Goal: Book appointment/travel/reservation

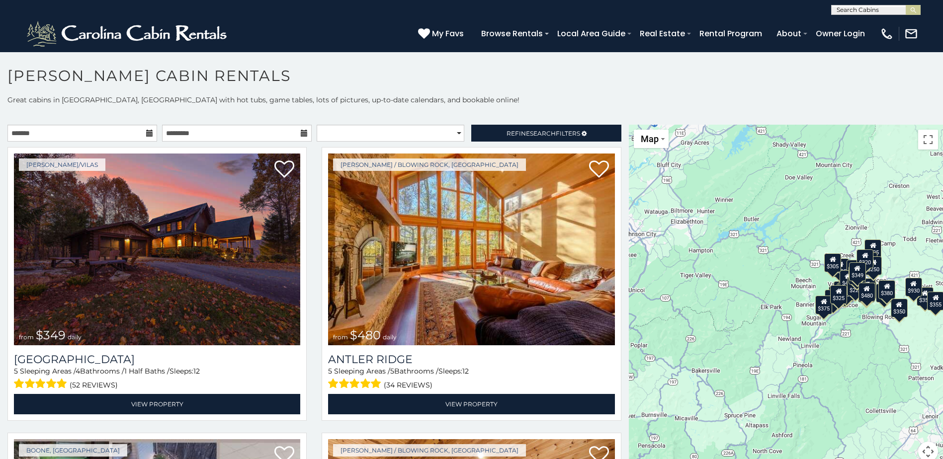
click at [146, 133] on icon at bounding box center [149, 133] width 7 height 7
click at [72, 134] on input "text" at bounding box center [82, 133] width 150 height 17
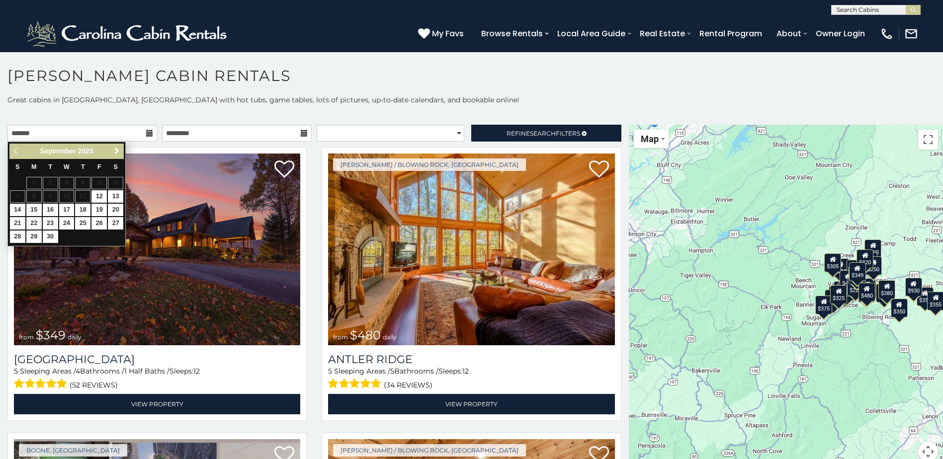
click at [118, 151] on span "Next" at bounding box center [117, 151] width 8 height 8
click at [100, 209] on link "17" at bounding box center [98, 210] width 15 height 12
type input "**********"
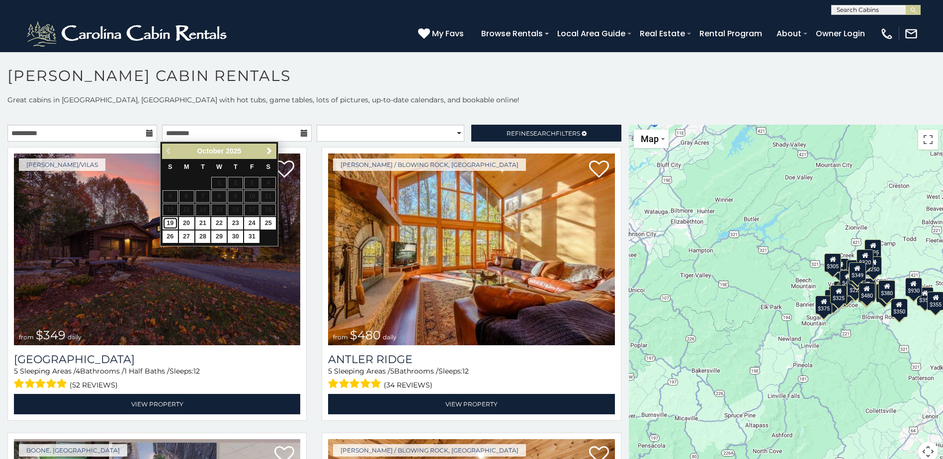
click at [170, 224] on link "19" at bounding box center [169, 223] width 15 height 12
type input "**********"
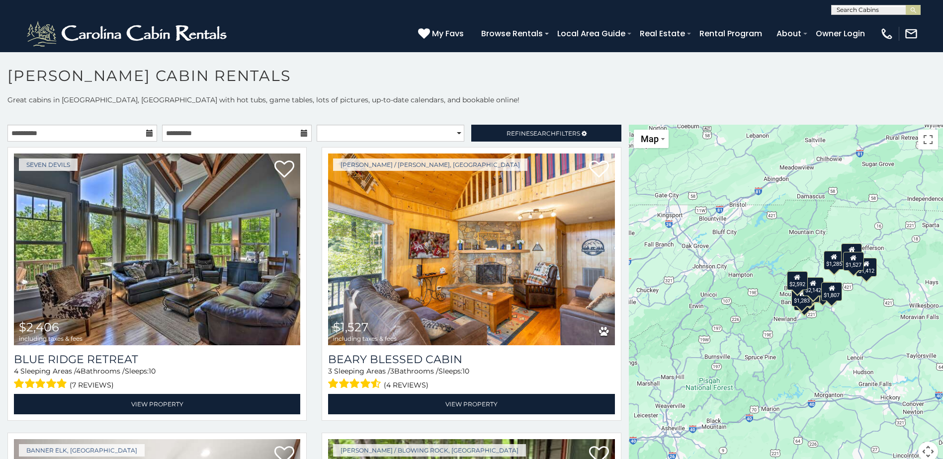
click at [832, 329] on div "$2,406 $1,527 $1,026 $1,913 $1,412 $2,149 $1,836 $1,285 $1,283 $2,142 $1,807 $1…" at bounding box center [786, 299] width 314 height 349
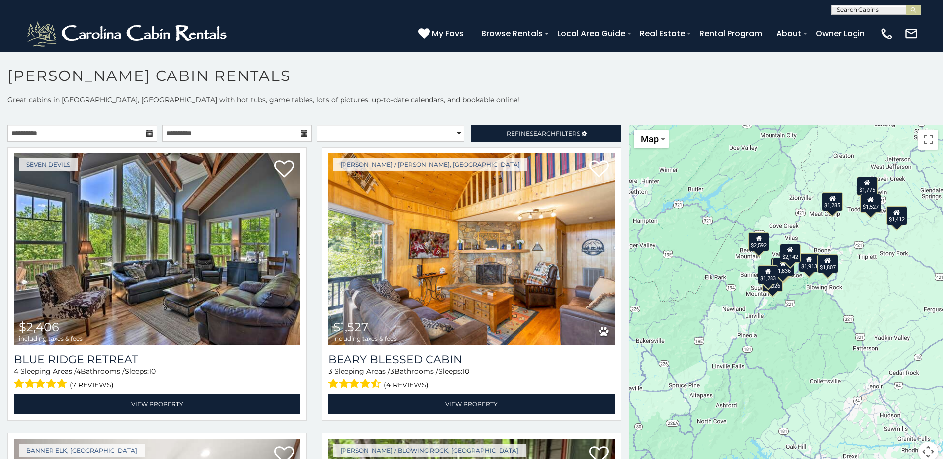
click at [809, 306] on div "$2,406 $1,527 $1,026 $1,913 $1,412 $2,149 $1,836 $1,285 $1,283 $2,142 $1,807 $1…" at bounding box center [786, 299] width 314 height 349
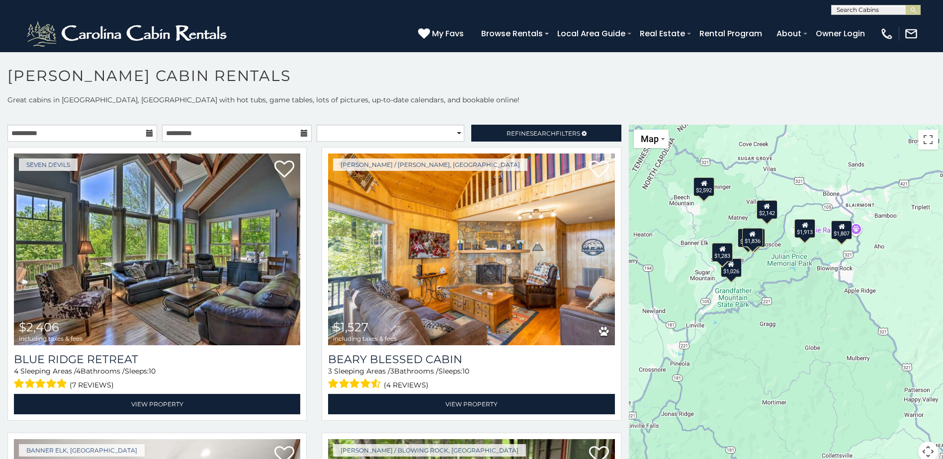
click at [795, 271] on div "$2,406 $1,527 $1,026 $1,913 $1,412 $2,149 $1,836 $1,285 $1,283 $2,142 $1,807 $1…" at bounding box center [786, 299] width 314 height 349
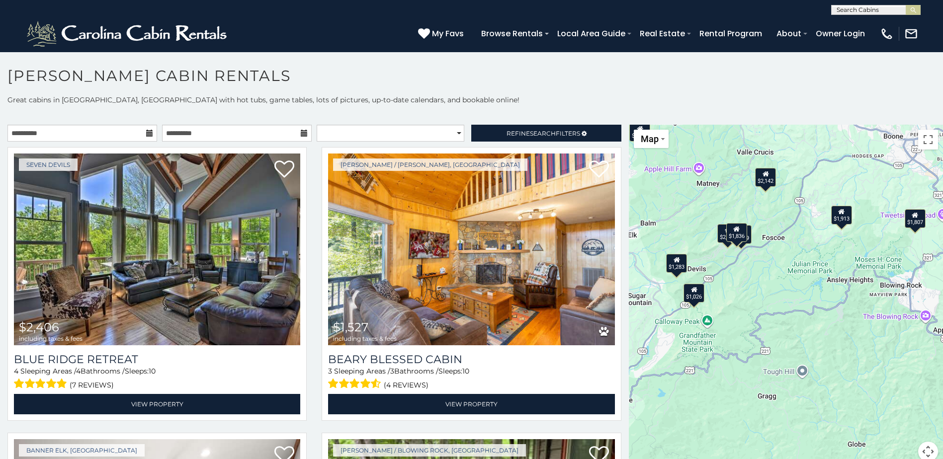
drag, startPoint x: 767, startPoint y: 209, endPoint x: 801, endPoint y: 232, distance: 40.8
click at [801, 232] on div "$2,406 $1,527 $1,026 $1,913 $1,412 $2,149 $1,836 $1,285 $1,283 $2,142 $1,807 $1…" at bounding box center [786, 299] width 314 height 349
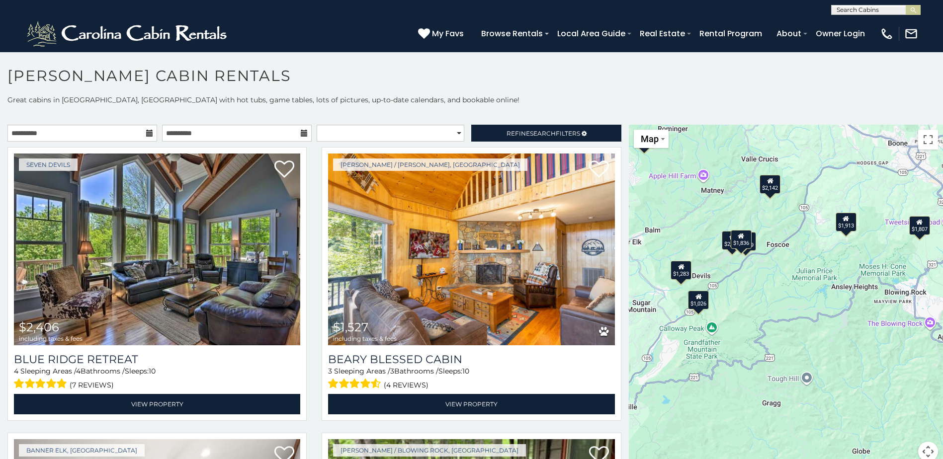
click at [698, 307] on div "$1,026" at bounding box center [698, 300] width 21 height 19
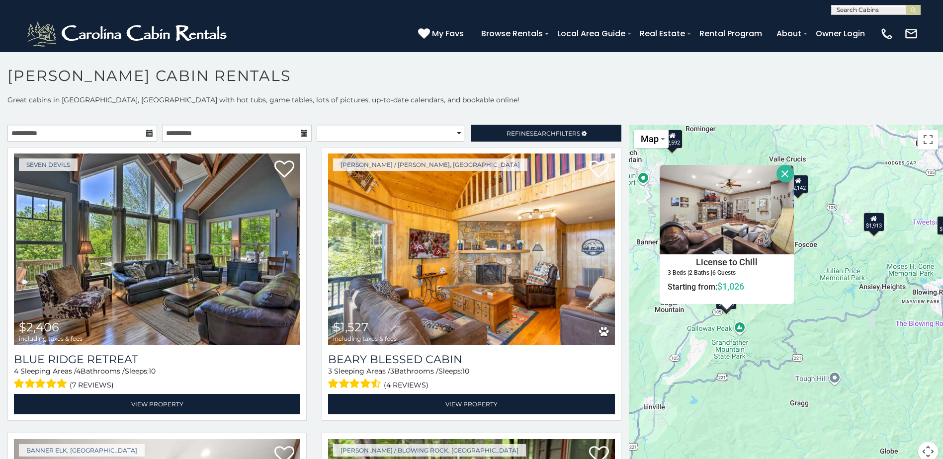
click at [826, 325] on div "$2,406 $1,527 $1,026 $1,913 $1,412 $2,149 $1,836 $1,285 $1,283 $2,142 $1,807 $1…" at bounding box center [786, 299] width 314 height 349
click at [776, 173] on button "Close" at bounding box center [784, 173] width 17 height 17
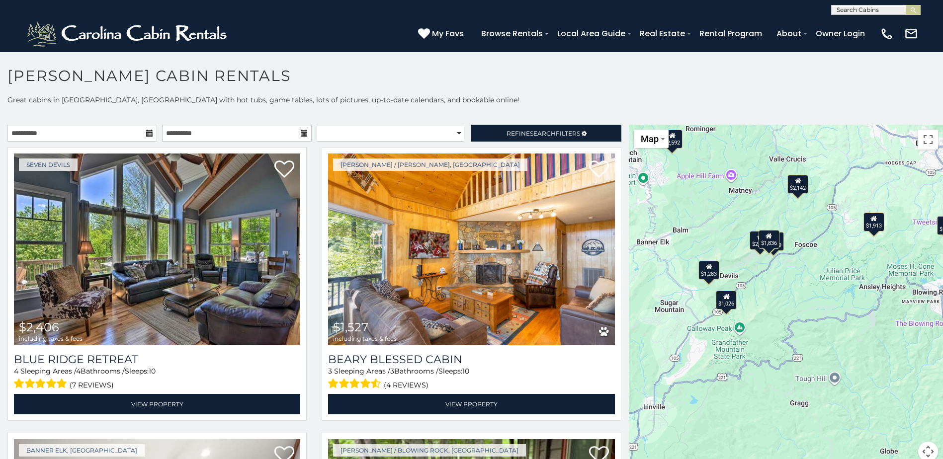
click at [707, 271] on div "$1,283" at bounding box center [708, 270] width 21 height 19
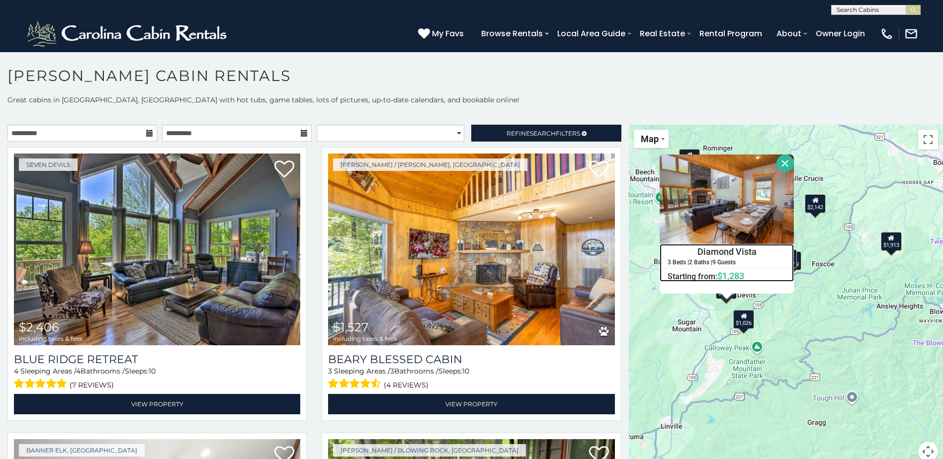
click at [732, 248] on h4 "Diamond Vista" at bounding box center [726, 251] width 133 height 15
click at [792, 302] on div "$2,406 $1,527 $1,026 $1,913 $1,412 $2,149 $1,836 $1,285 $1,283 $2,142 $1,807 $1…" at bounding box center [786, 299] width 314 height 349
click at [783, 164] on button "Close" at bounding box center [784, 163] width 17 height 17
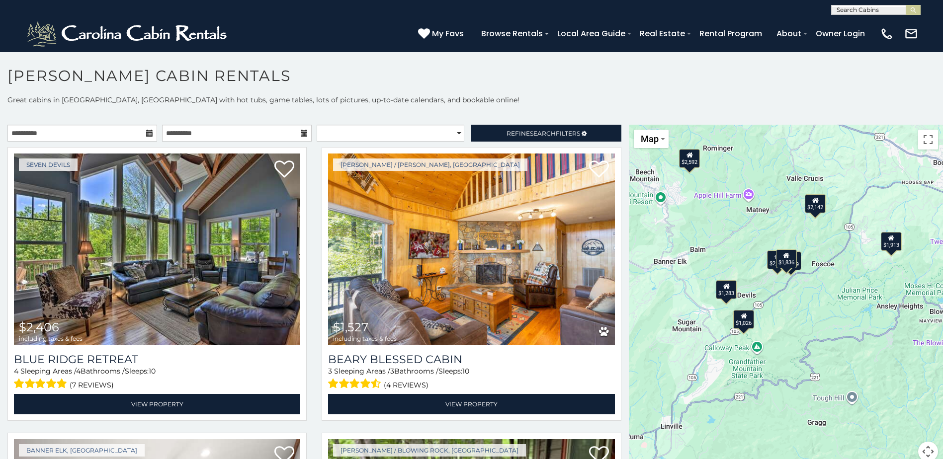
click at [784, 266] on div "$1,836" at bounding box center [785, 258] width 21 height 19
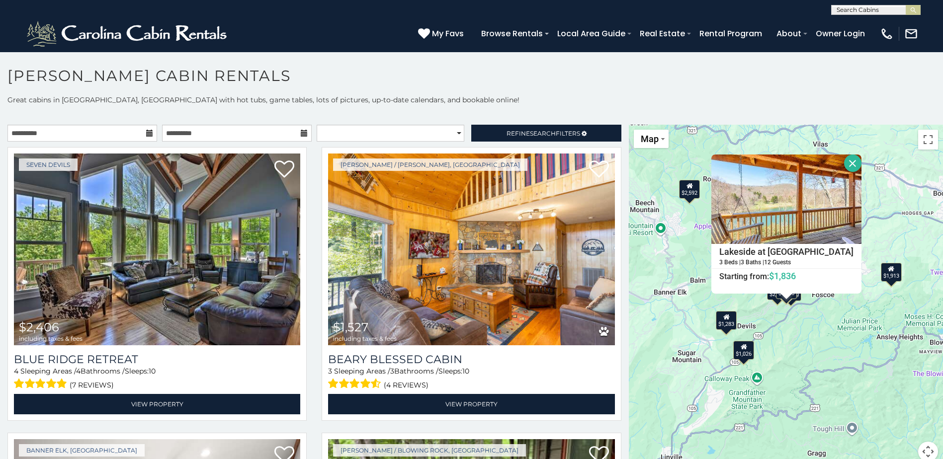
click at [844, 167] on button "Close" at bounding box center [852, 163] width 17 height 17
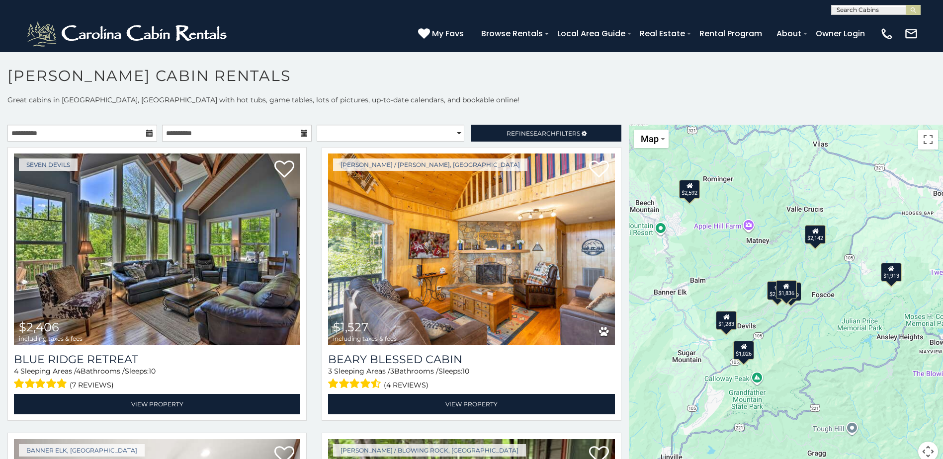
click at [768, 294] on div "$2,406" at bounding box center [777, 290] width 21 height 19
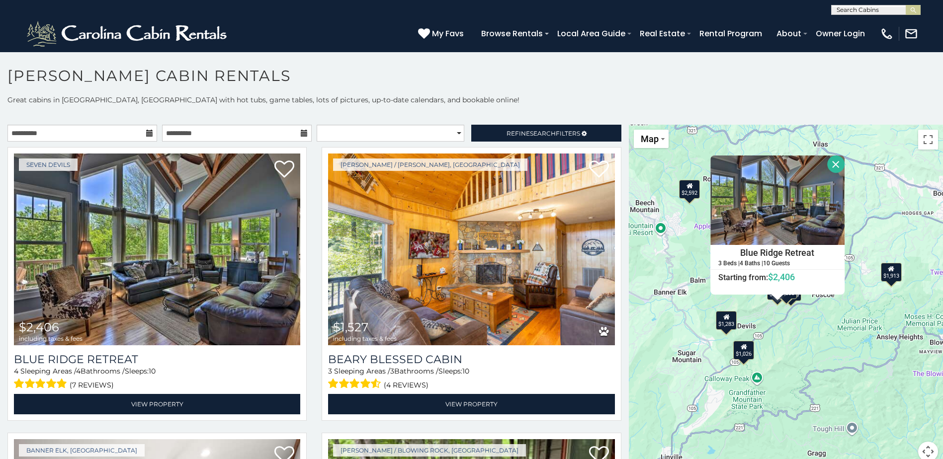
click at [831, 166] on button "Close" at bounding box center [835, 164] width 17 height 17
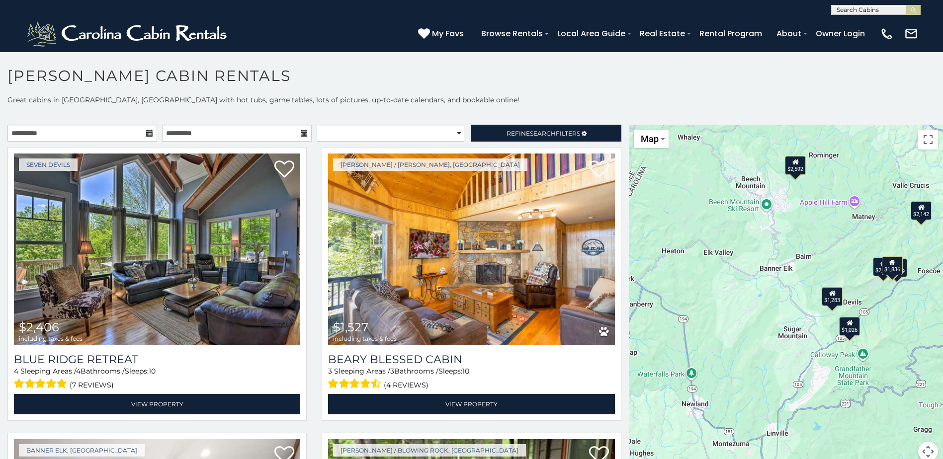
drag, startPoint x: 677, startPoint y: 295, endPoint x: 783, endPoint y: 271, distance: 108.5
click at [783, 271] on div "$2,406 $1,527 $1,026 $1,913 $1,412 $2,149 $1,836 $1,285 $1,283 $2,142 $1,807 $1…" at bounding box center [786, 299] width 314 height 349
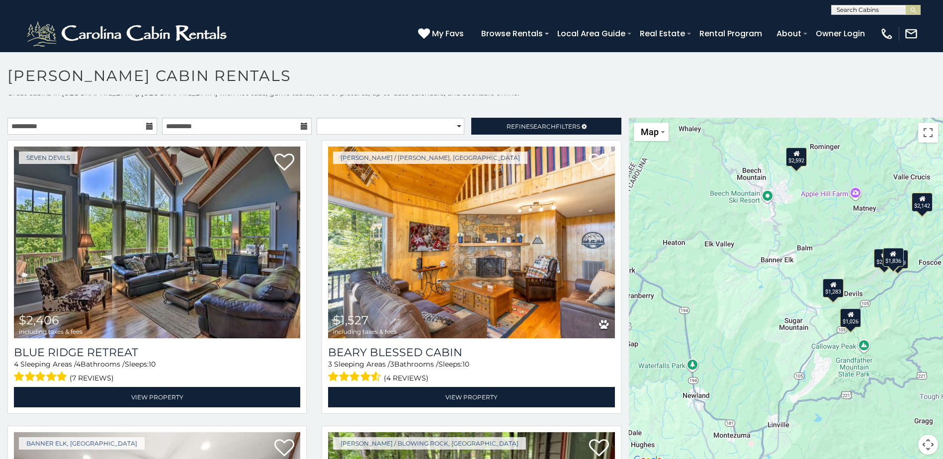
scroll to position [9, 0]
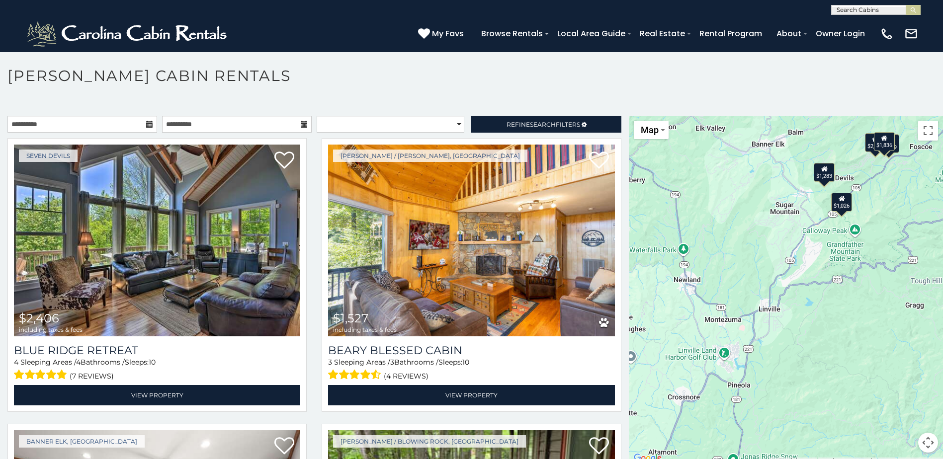
drag, startPoint x: 801, startPoint y: 388, endPoint x: 788, endPoint y: 263, distance: 125.3
click at [788, 263] on div "$2,406 $1,527 $1,026 $1,913 $1,412 $2,149 $1,836 $1,285 $1,283 $2,142 $1,807 $1…" at bounding box center [786, 290] width 314 height 349
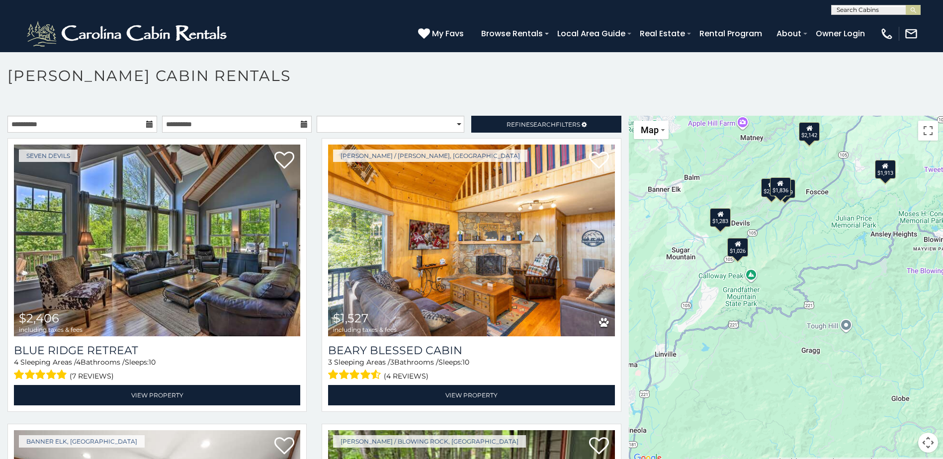
drag, startPoint x: 853, startPoint y: 318, endPoint x: 754, endPoint y: 375, distance: 114.5
click at [754, 375] on div "$2,406 $1,527 $1,026 $1,913 $1,412 $2,149 $1,836 $1,285 $1,283 $2,142 $1,807 $1…" at bounding box center [786, 290] width 314 height 349
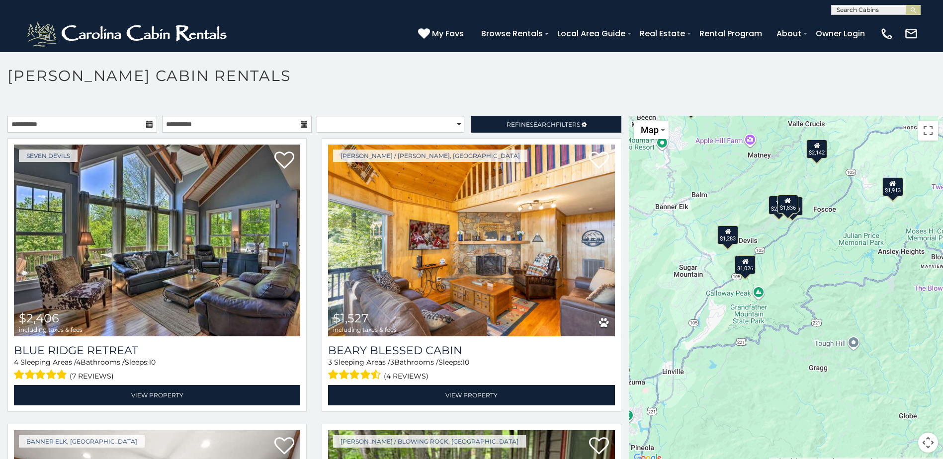
click at [754, 375] on div "$2,406 $1,527 $1,026 $1,913 $1,412 $2,149 $1,836 $1,285 $1,283 $2,142 $1,807 $1…" at bounding box center [786, 290] width 314 height 349
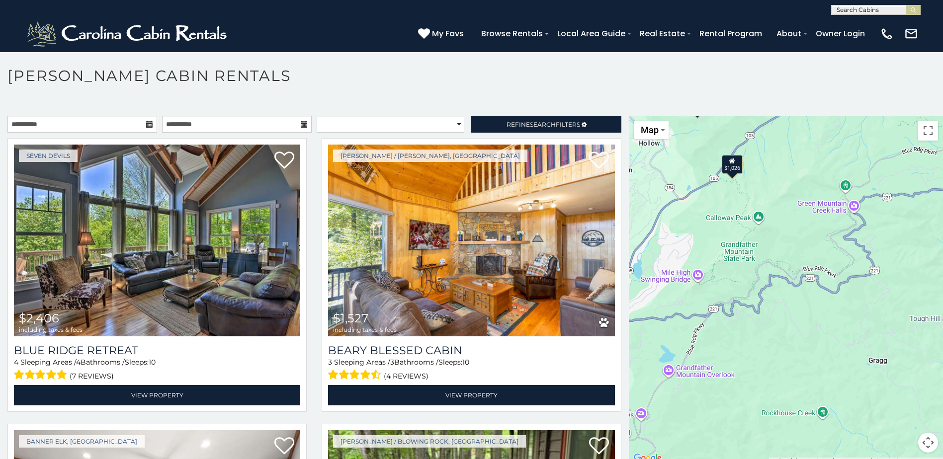
click at [711, 61] on section "**********" at bounding box center [471, 258] width 943 height 413
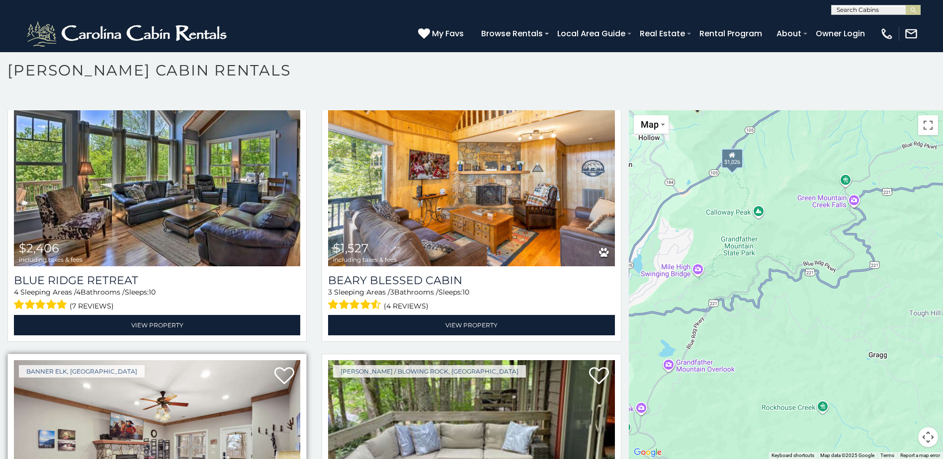
scroll to position [0, 0]
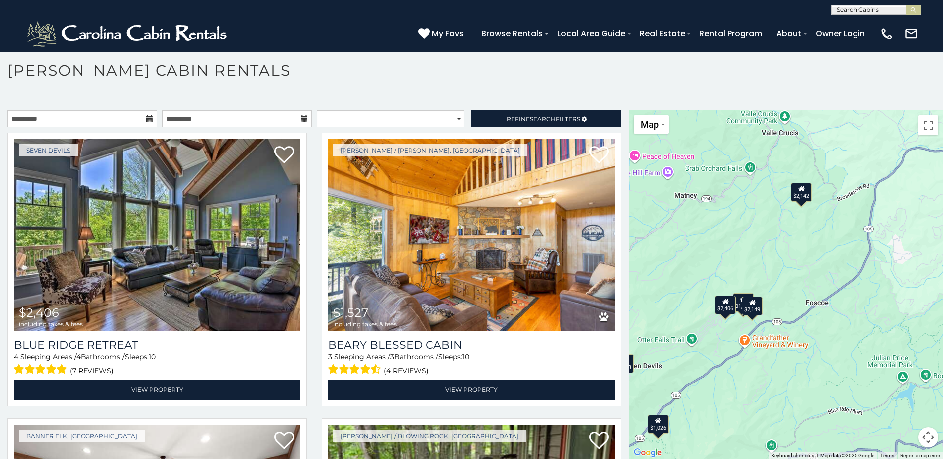
drag, startPoint x: 834, startPoint y: 214, endPoint x: 760, endPoint y: 480, distance: 276.5
click at [760, 459] on html "**********" at bounding box center [471, 227] width 943 height 465
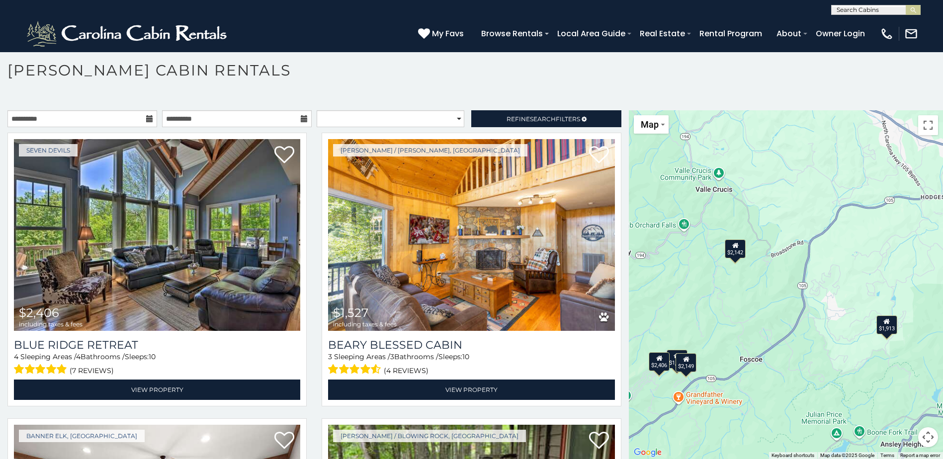
drag, startPoint x: 843, startPoint y: 292, endPoint x: 727, endPoint y: 402, distance: 159.2
click at [730, 404] on div "$2,406 $1,527 $1,026 $1,913 $1,412 $2,149 $1,836 $1,285 $1,283 $2,142 $1,807 $1…" at bounding box center [786, 284] width 314 height 349
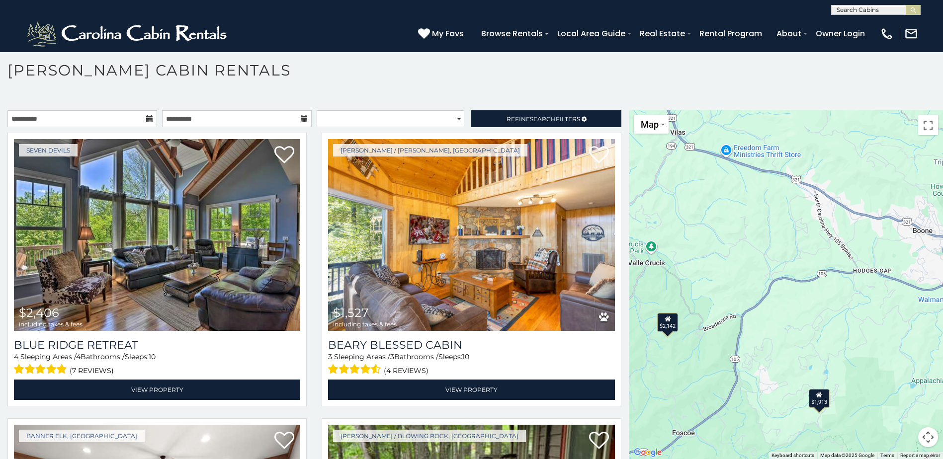
click at [817, 399] on div "$1,913" at bounding box center [818, 398] width 21 height 19
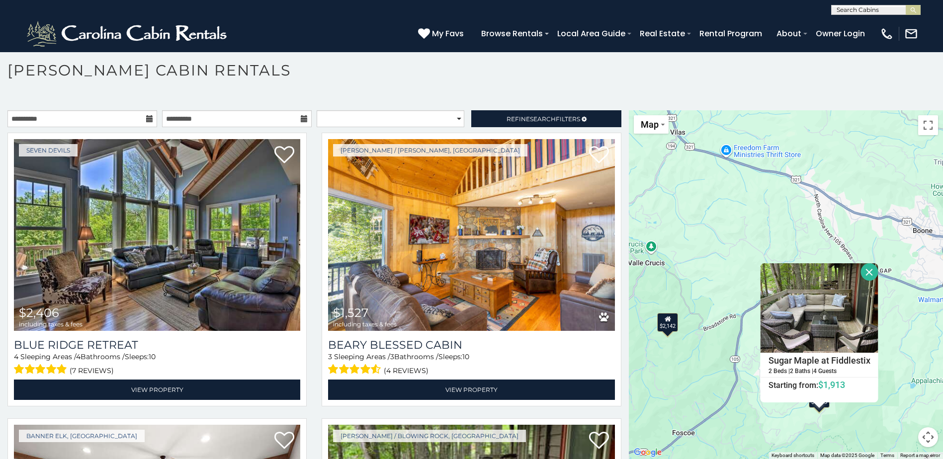
click at [783, 218] on div "$2,406 $1,527 $1,026 $1,913 $1,412 $2,149 $1,836 $1,285 $1,283 $2,142 $1,807 $1…" at bounding box center [786, 284] width 314 height 349
drag, startPoint x: 733, startPoint y: 207, endPoint x: 814, endPoint y: 296, distance: 120.7
click at [814, 296] on div "$2,406 $1,527 $1,026 $1,913 $1,412 $2,149 $1,836 $1,285 $1,283 $2,142 $1,807 $1…" at bounding box center [786, 284] width 314 height 349
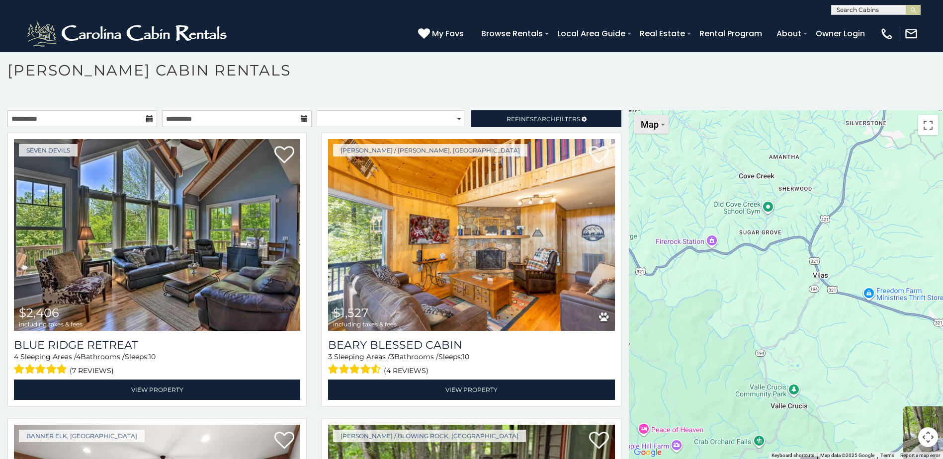
click at [654, 125] on span "Map" at bounding box center [650, 124] width 18 height 10
click at [323, 101] on p at bounding box center [471, 100] width 943 height 10
click at [544, 120] on span "Search" at bounding box center [543, 118] width 26 height 7
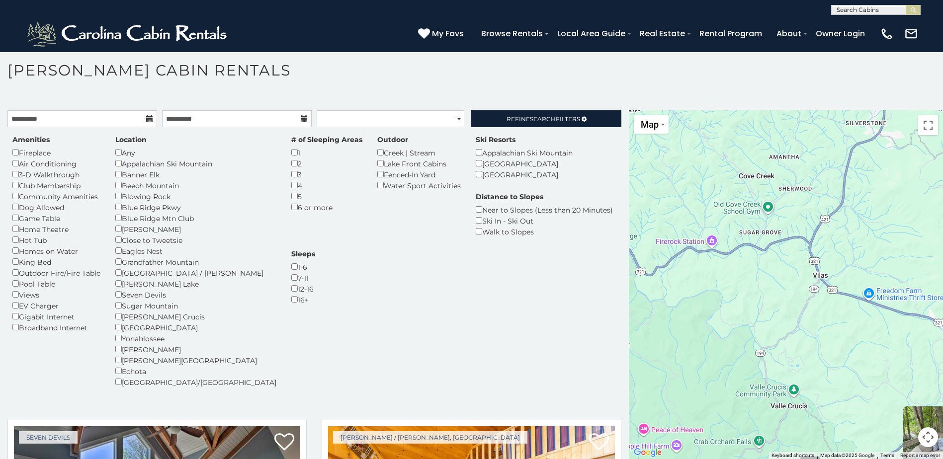
click at [715, 304] on div "$2,406 $1,527 $1,026 $1,913 $1,412 $2,149 $1,836 $1,285 $1,283 $2,142 $1,807 $1…" at bounding box center [786, 284] width 314 height 349
click at [659, 132] on button "Map" at bounding box center [651, 124] width 35 height 18
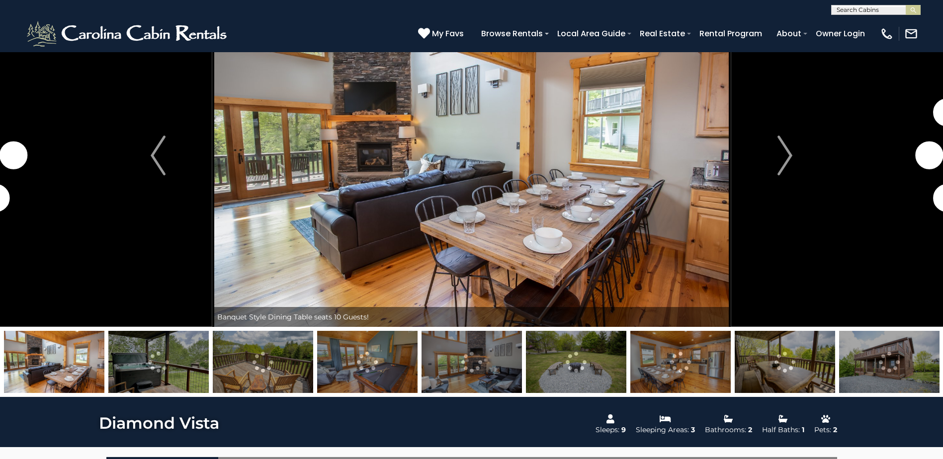
scroll to position [149, 0]
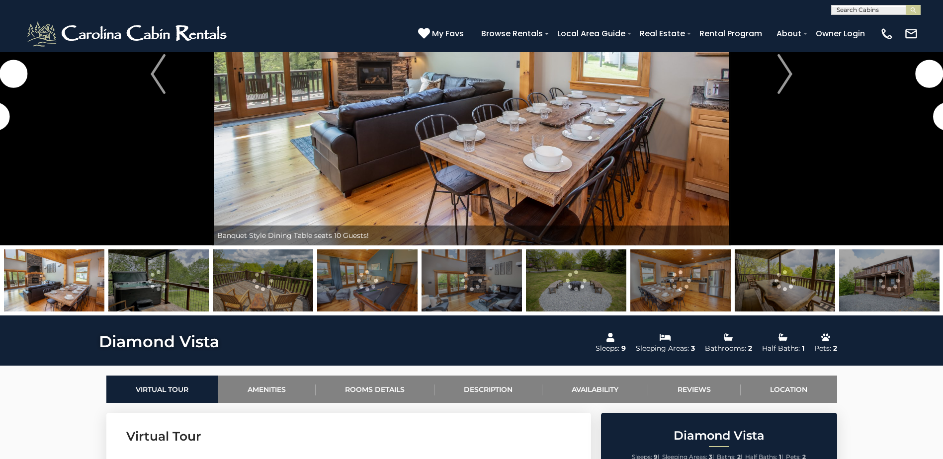
click at [176, 286] on img at bounding box center [158, 280] width 100 height 62
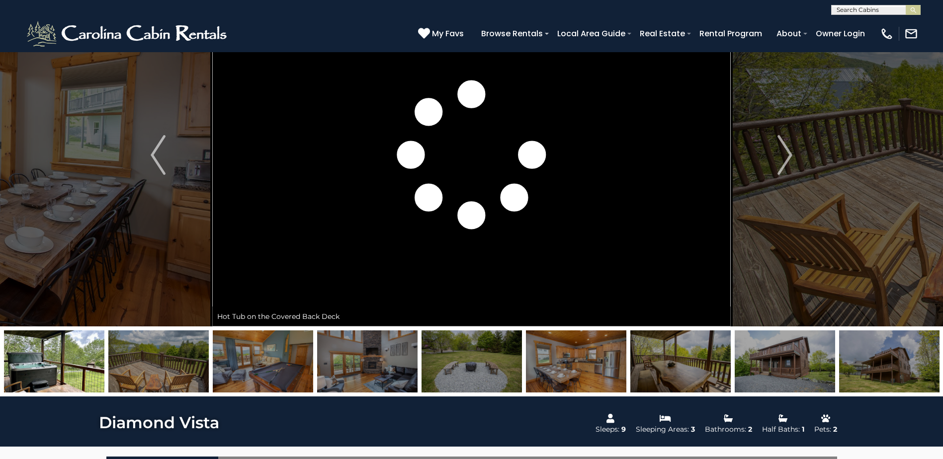
scroll to position [0, 0]
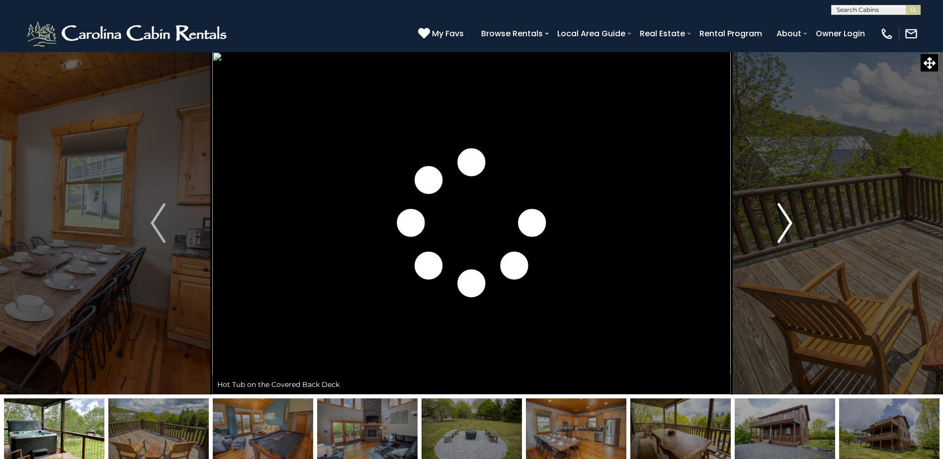
click at [796, 229] on button "Next" at bounding box center [784, 223] width 108 height 343
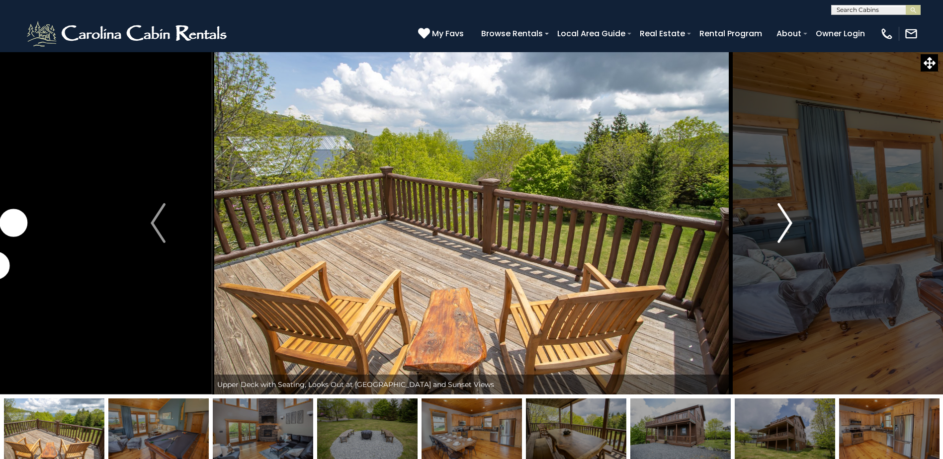
click at [792, 229] on img "Next" at bounding box center [784, 223] width 15 height 40
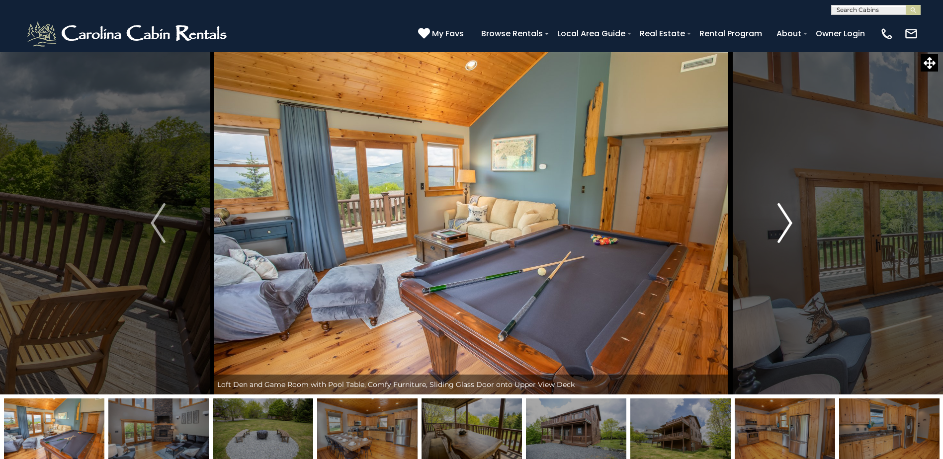
click at [792, 229] on img "Next" at bounding box center [784, 223] width 15 height 40
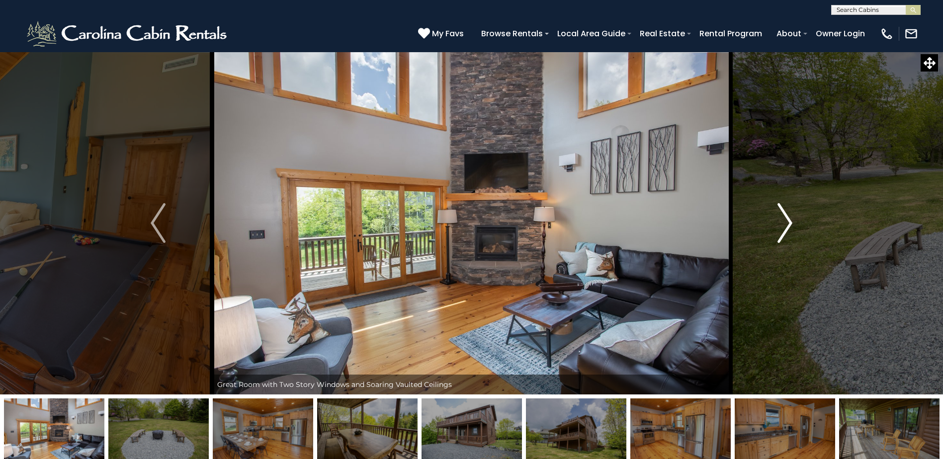
click at [790, 228] on img "Next" at bounding box center [784, 223] width 15 height 40
